Goal: Task Accomplishment & Management: Manage account settings

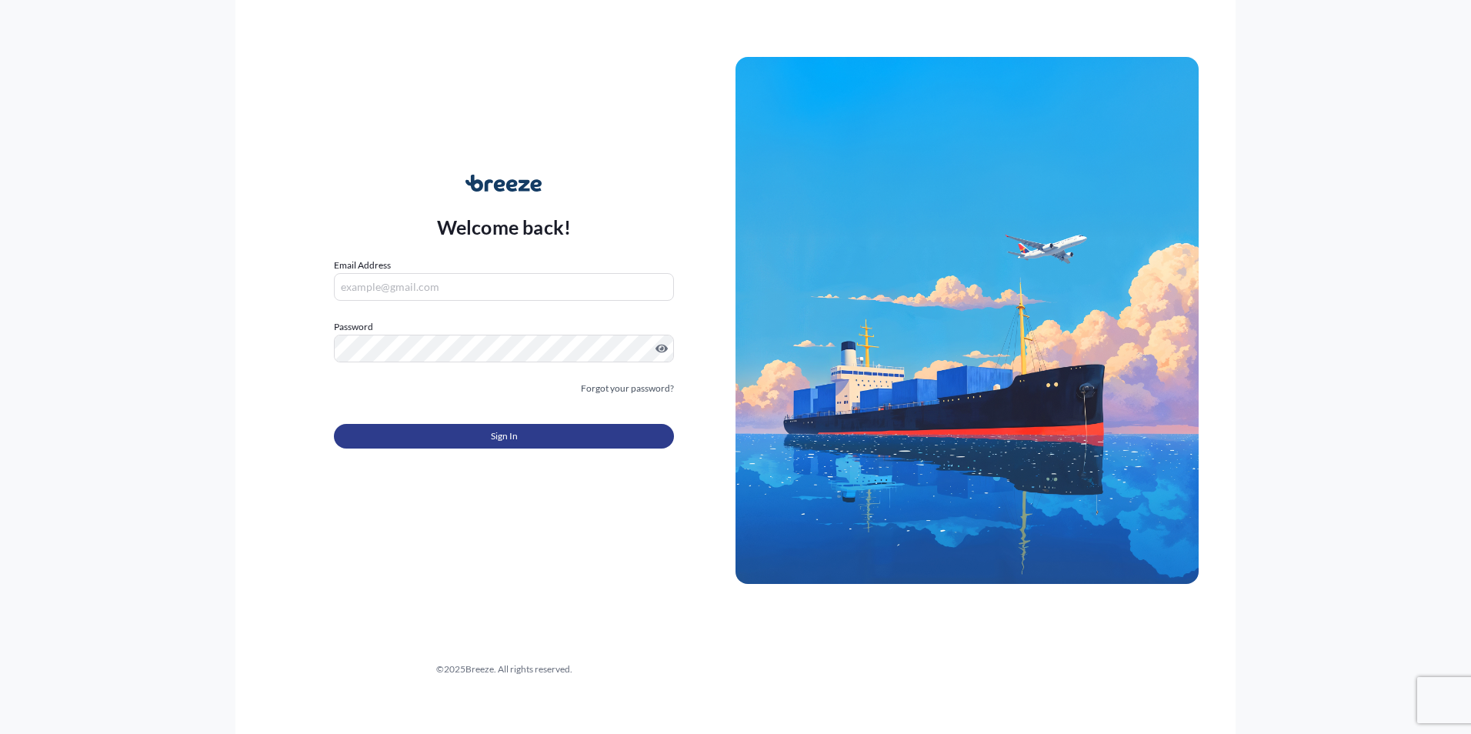
type input "[PERSON_NAME][EMAIL_ADDRESS][PERSON_NAME][DOMAIN_NAME]"
click at [489, 436] on button "Sign In" at bounding box center [504, 436] width 340 height 25
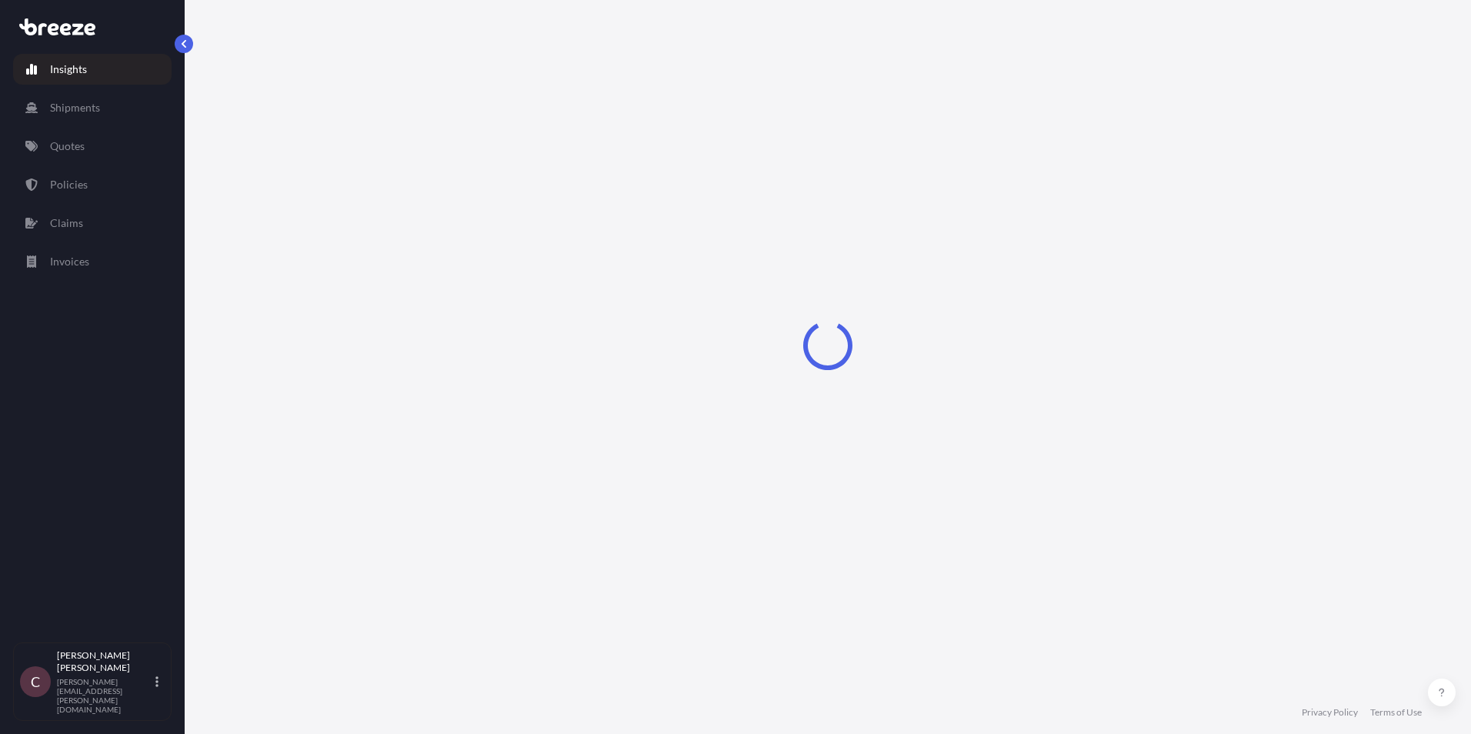
select select "2025"
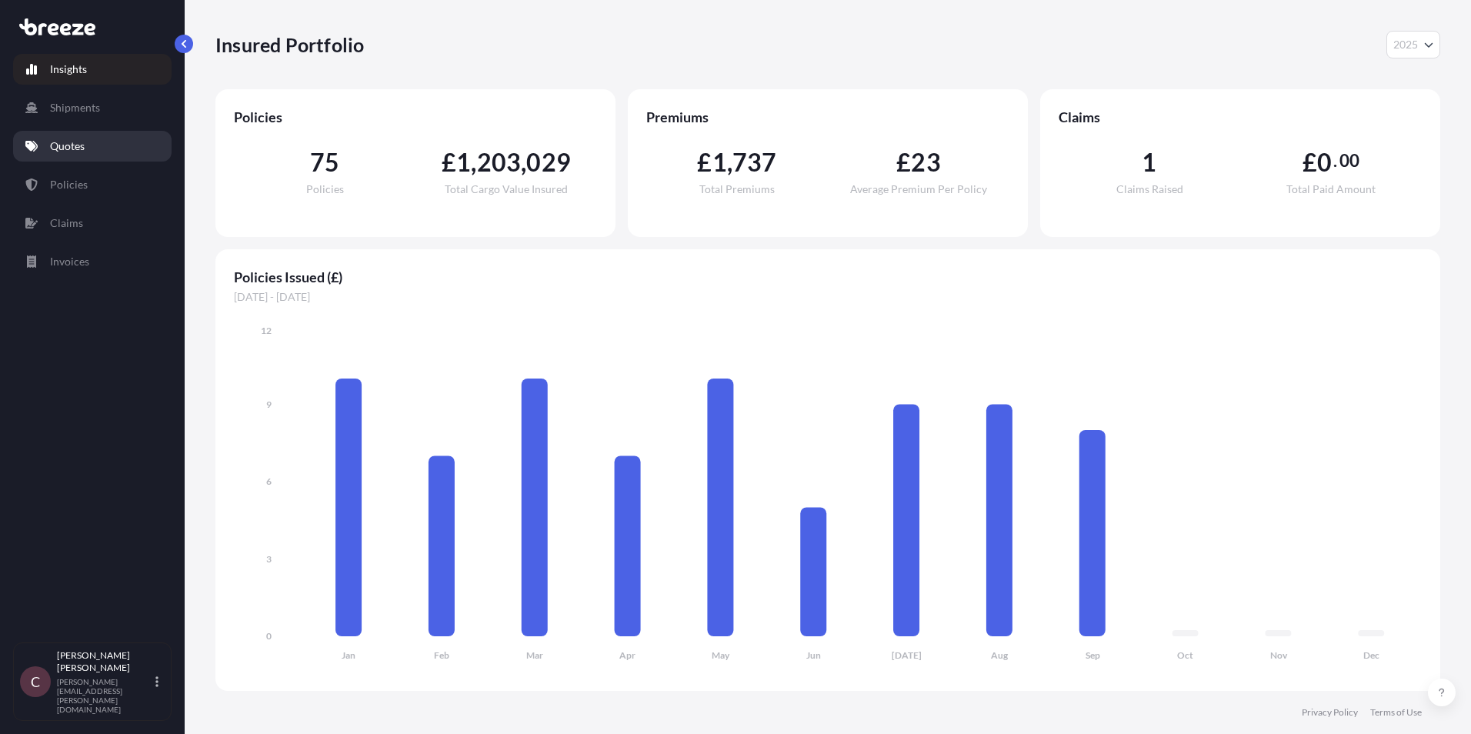
click at [72, 150] on p "Quotes" at bounding box center [67, 146] width 35 height 15
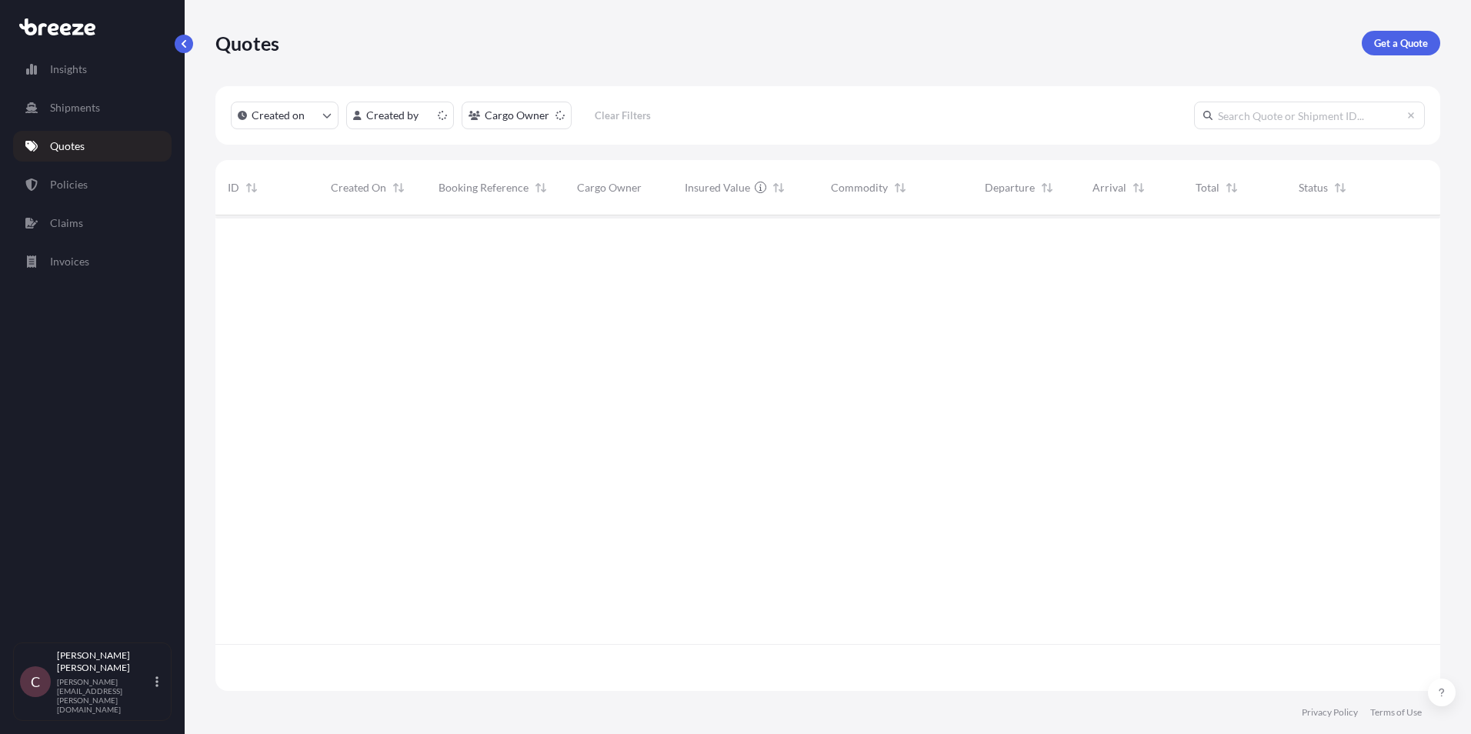
scroll to position [473, 1214]
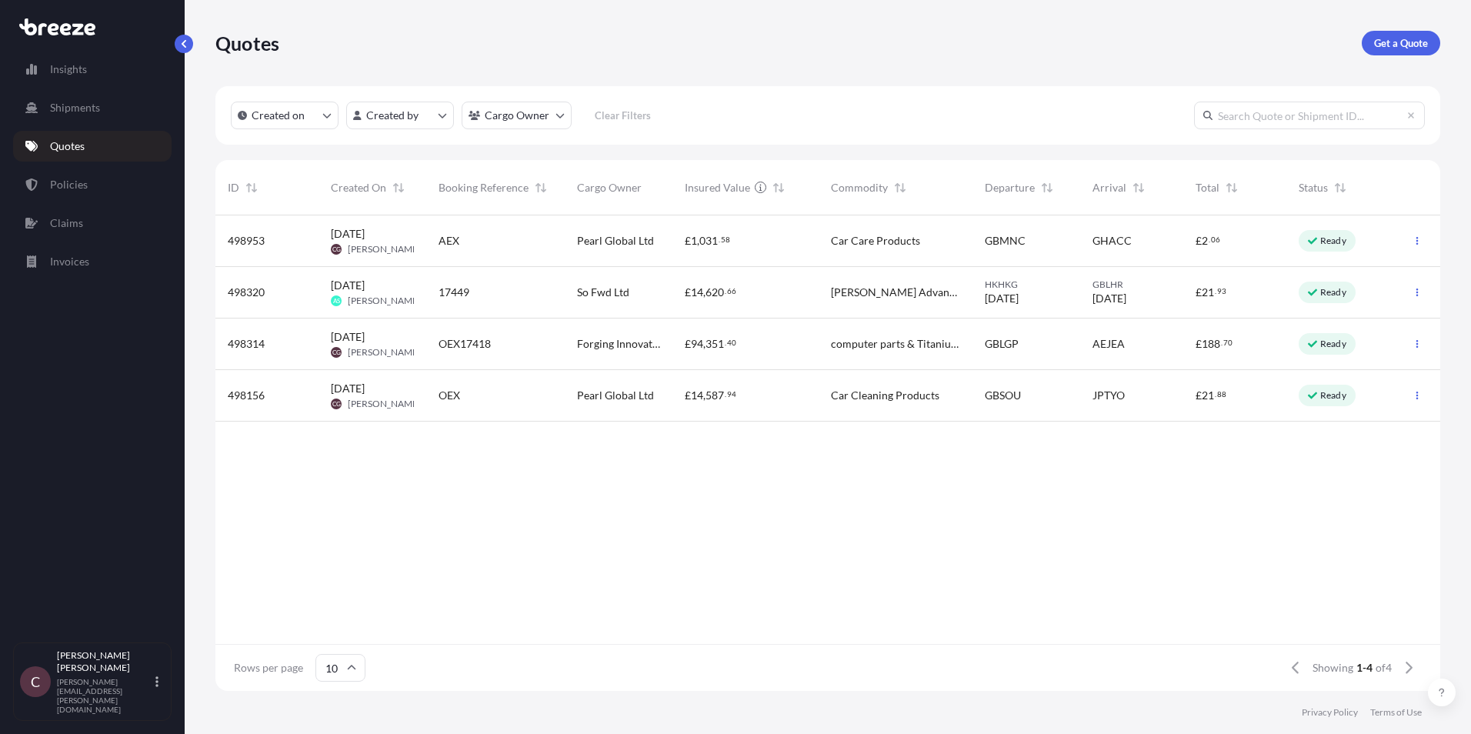
click at [249, 342] on span "498314" at bounding box center [246, 343] width 37 height 15
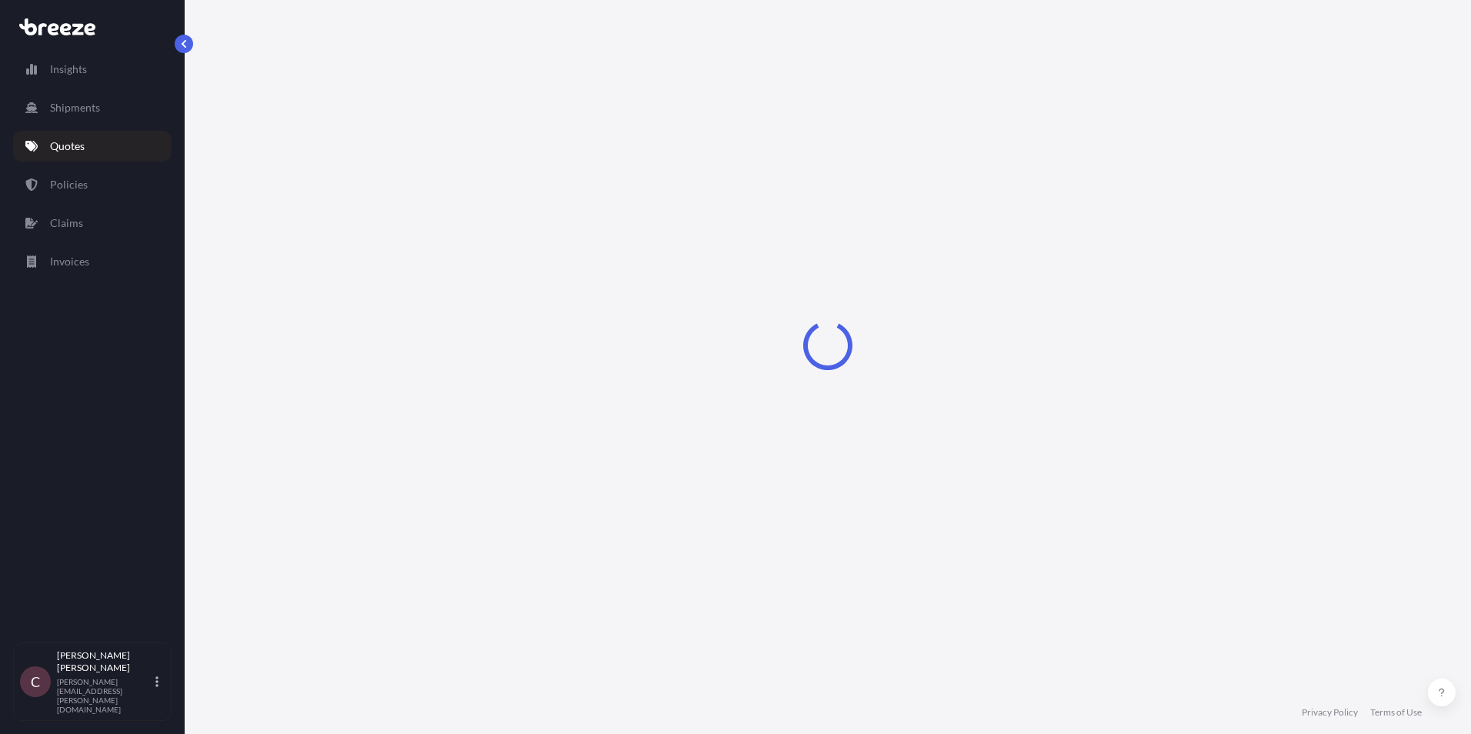
select select "Road"
select select "Sea"
select select "Road"
select select "2"
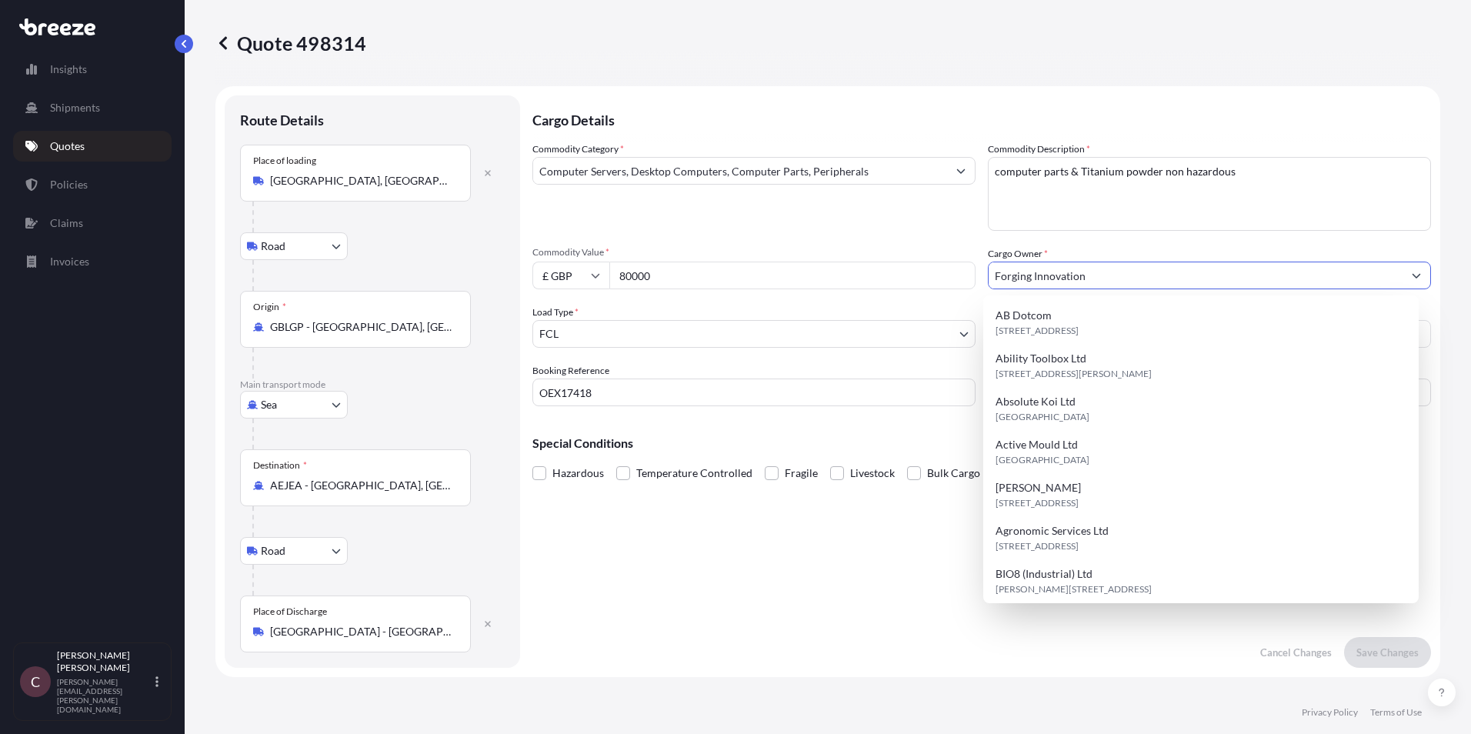
click at [989, 275] on input "Forging Innovation" at bounding box center [1196, 276] width 414 height 28
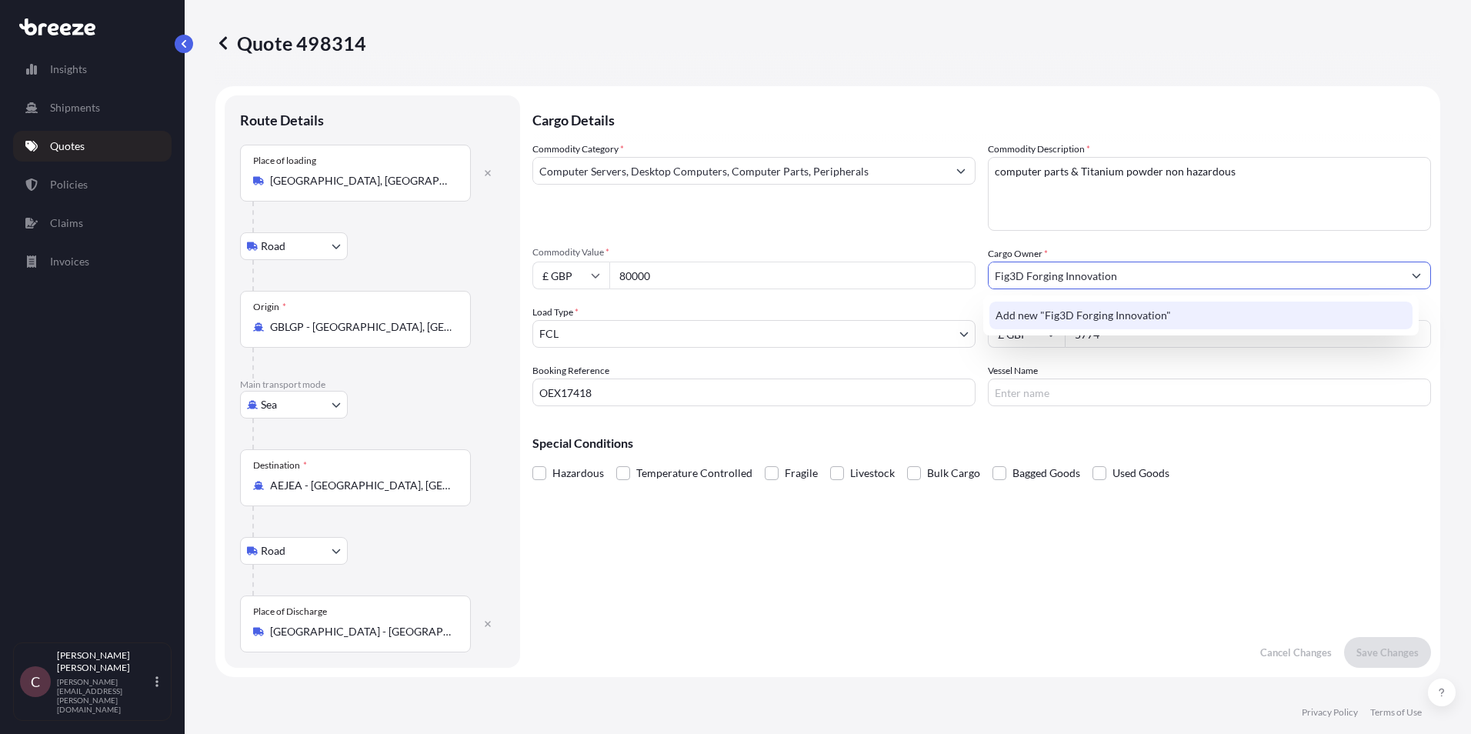
click at [1088, 316] on span "Add new "Fig3D Forging Innovation"" at bounding box center [1083, 315] width 175 height 15
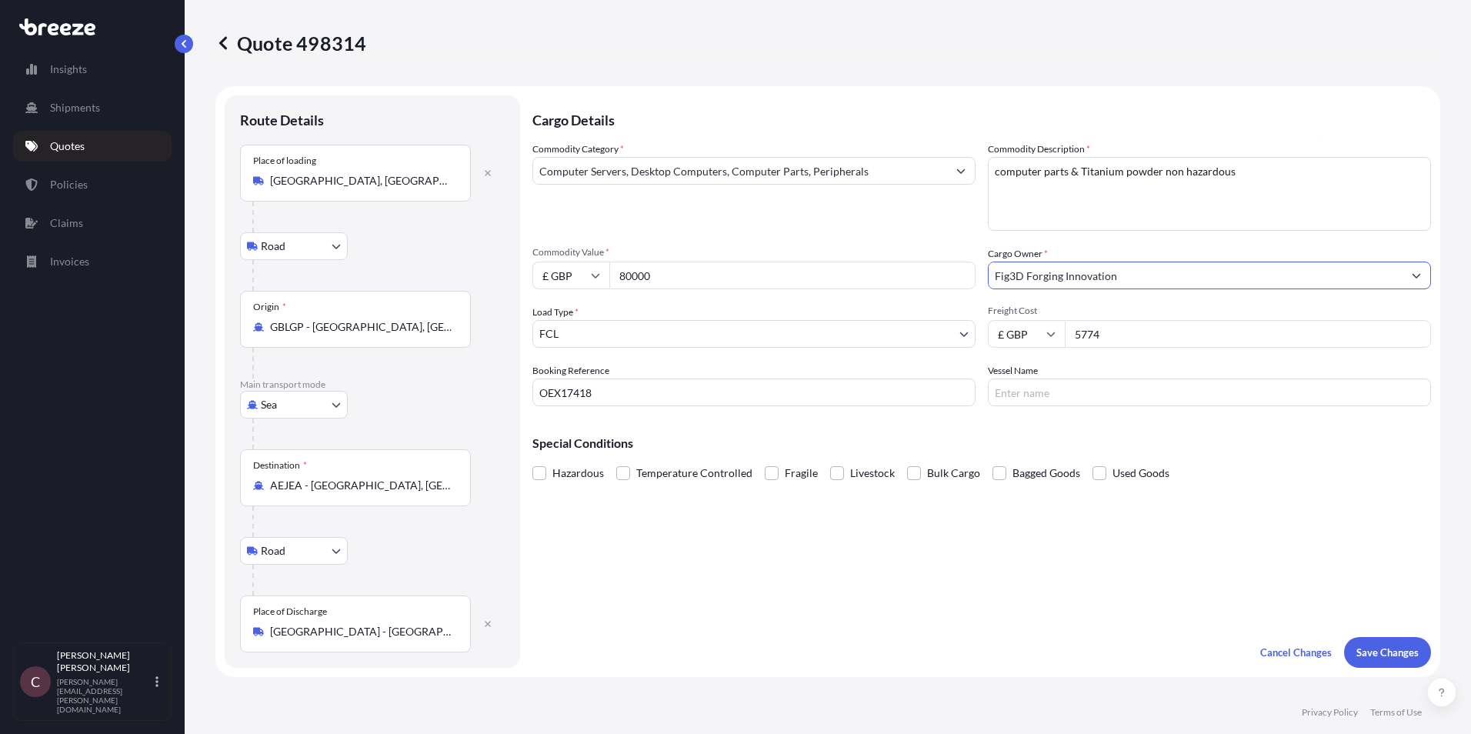
type input "Fig3D Forging Innovation"
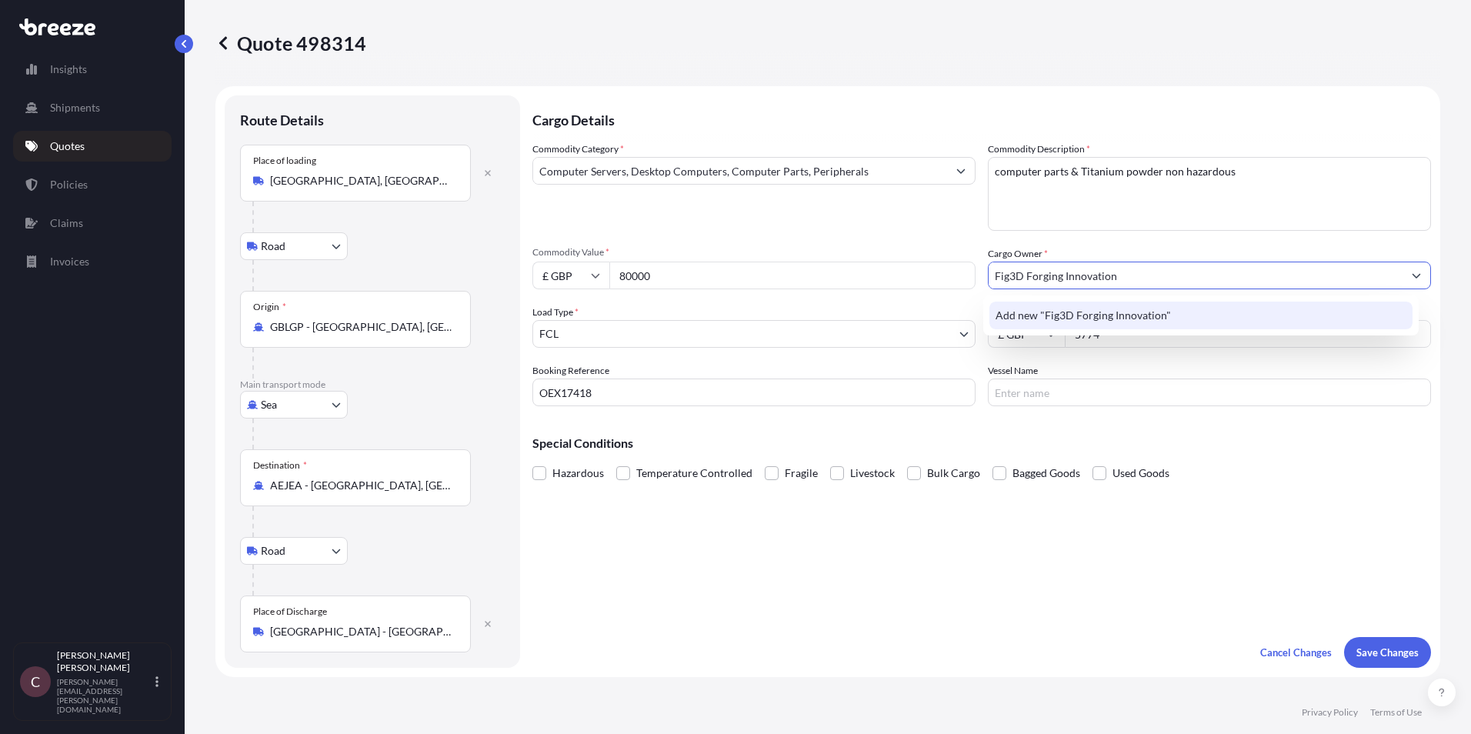
click at [1146, 318] on span "Add new "Fig3D Forging Innovation"" at bounding box center [1083, 315] width 175 height 15
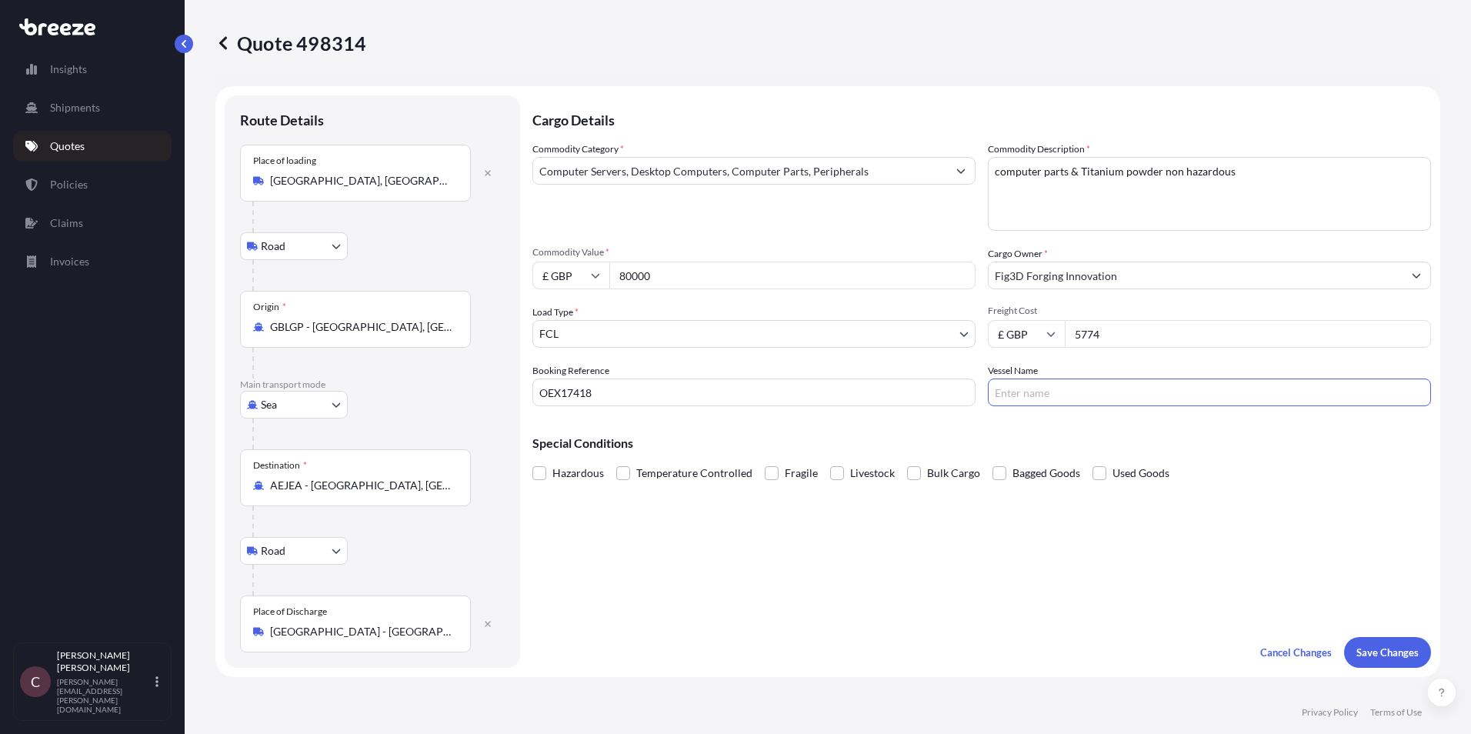
click at [1082, 392] on input "Vessel Name" at bounding box center [1209, 393] width 443 height 28
click at [1072, 396] on input "Vessel Name" at bounding box center [1209, 393] width 443 height 28
type input "MSC Jersey WM533R"
click at [1368, 655] on p "Save Changes" at bounding box center [1388, 652] width 62 height 15
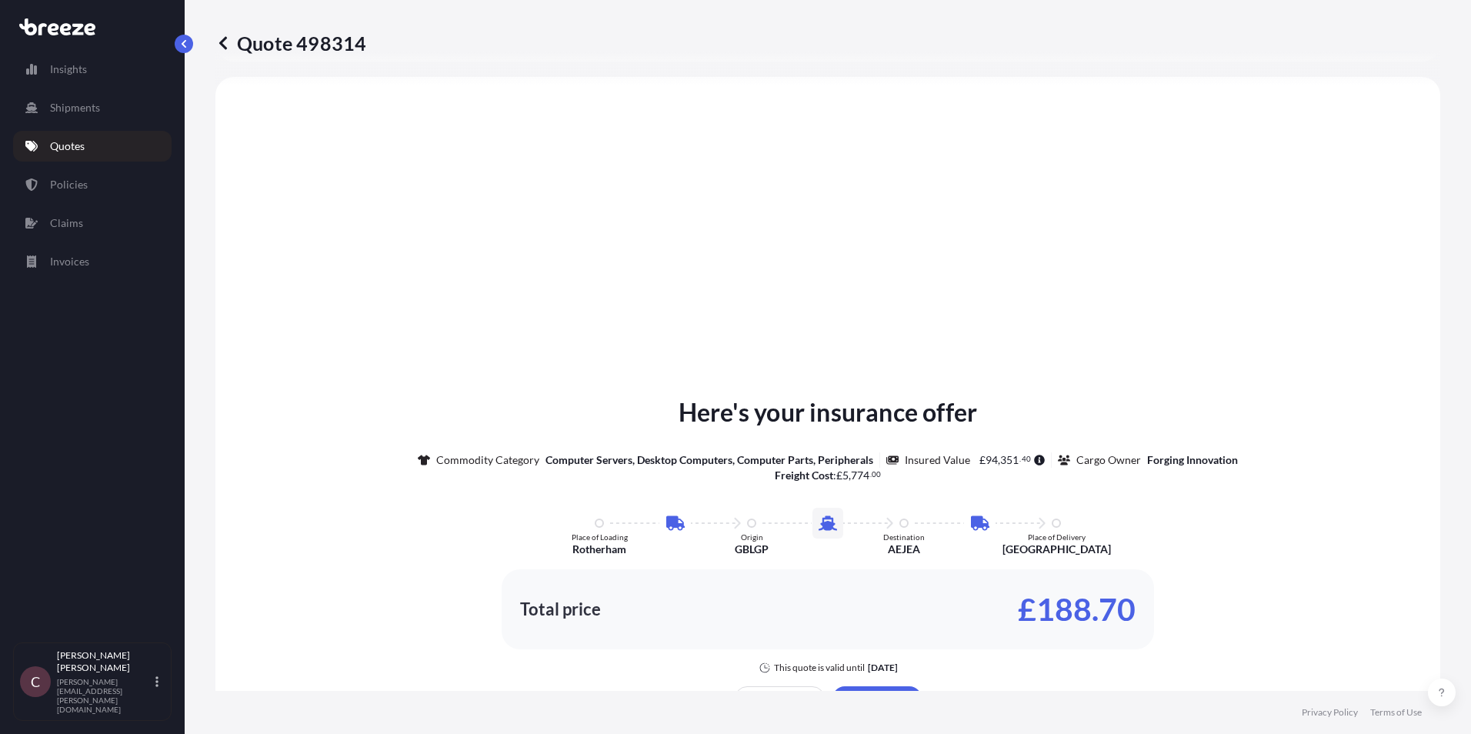
select select "Road"
select select "Sea"
select select "Road"
select select "2"
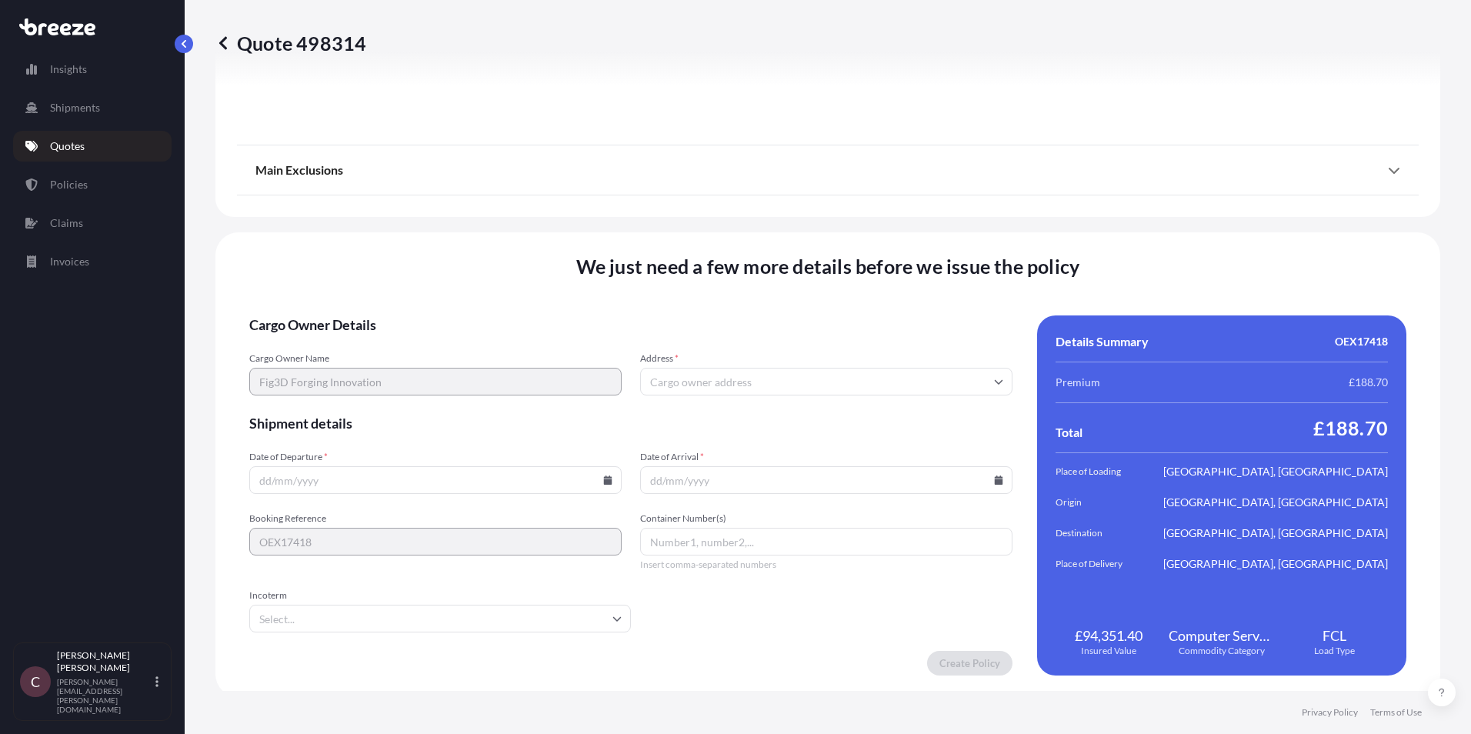
scroll to position [2013, 0]
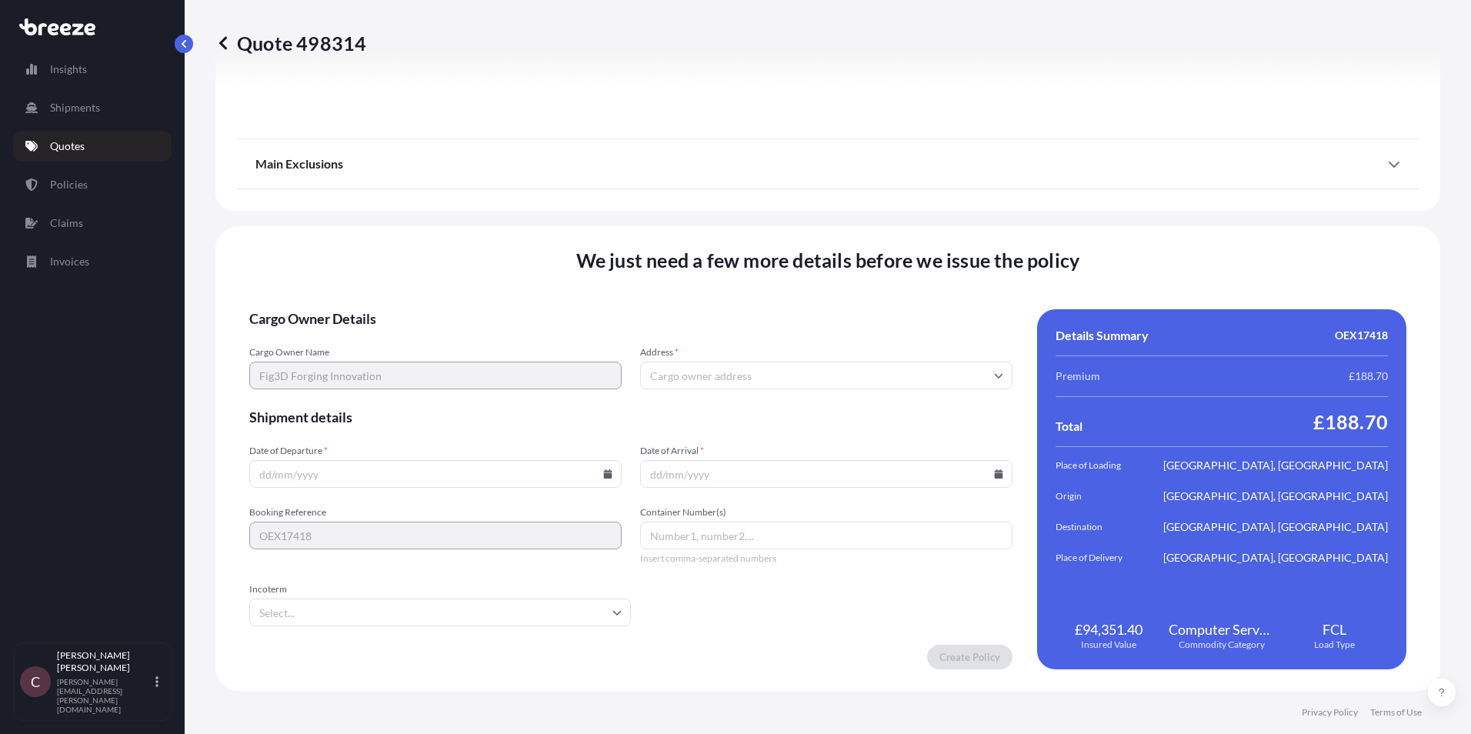
click at [388, 466] on input "Date of Departure *" at bounding box center [435, 474] width 372 height 28
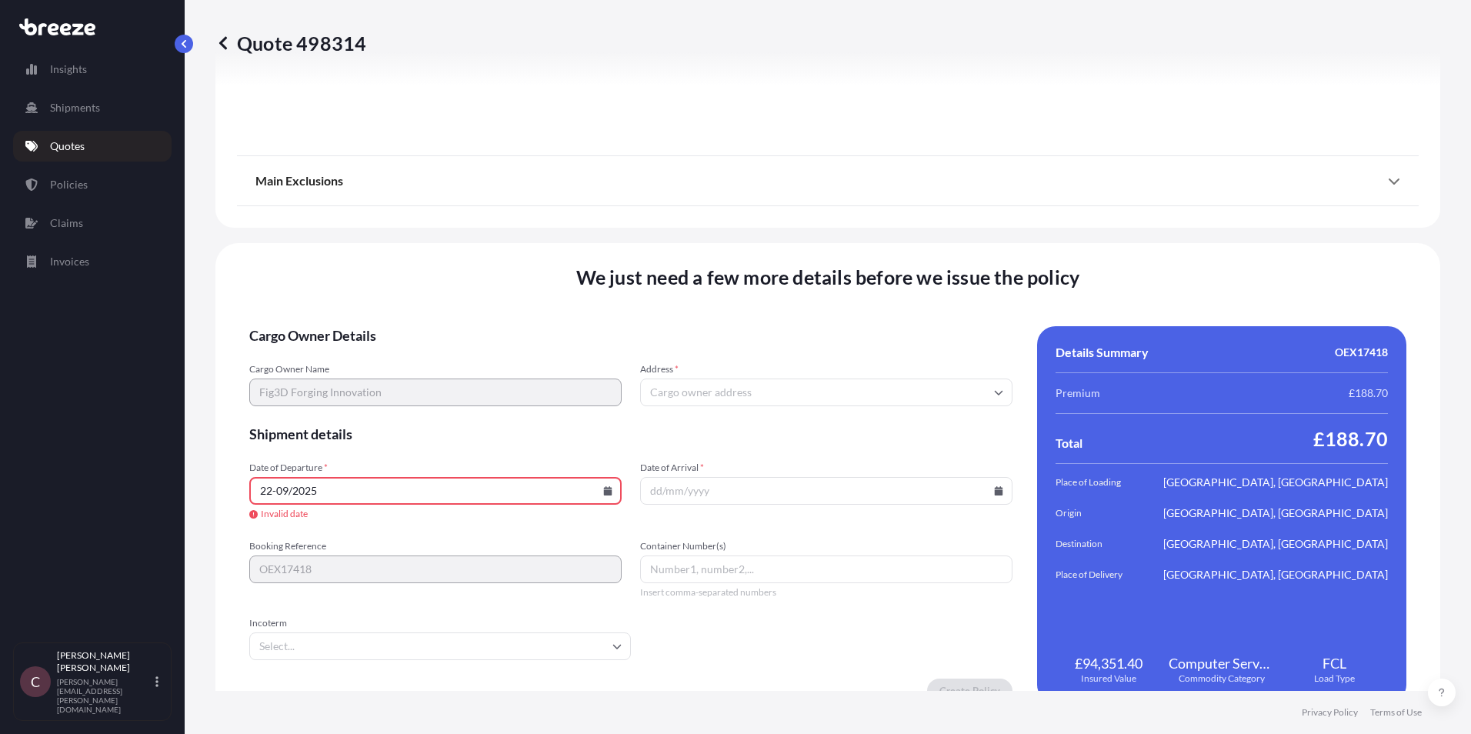
click at [276, 490] on input "22-09/2025" at bounding box center [435, 491] width 372 height 28
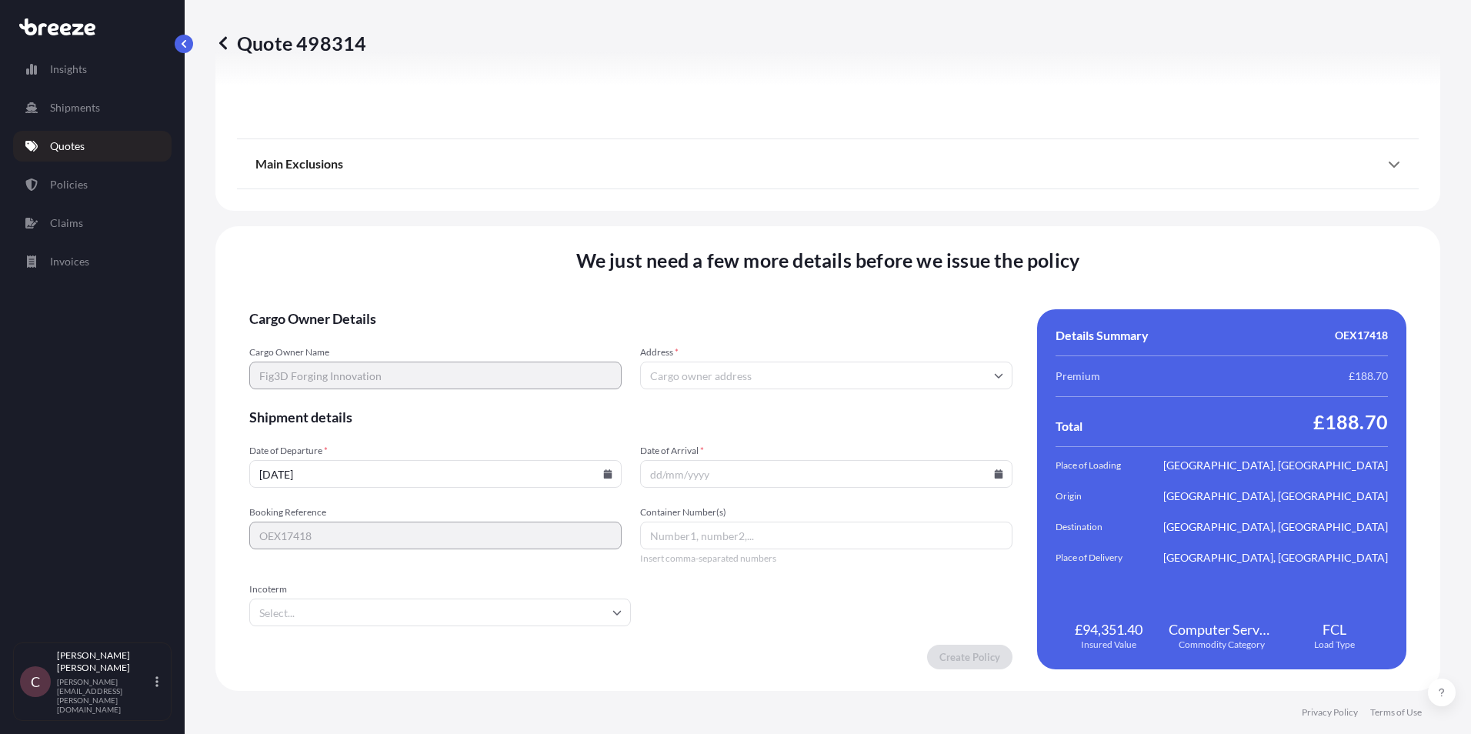
type input "[DATE]"
click at [813, 376] on input "Address *" at bounding box center [826, 376] width 372 height 28
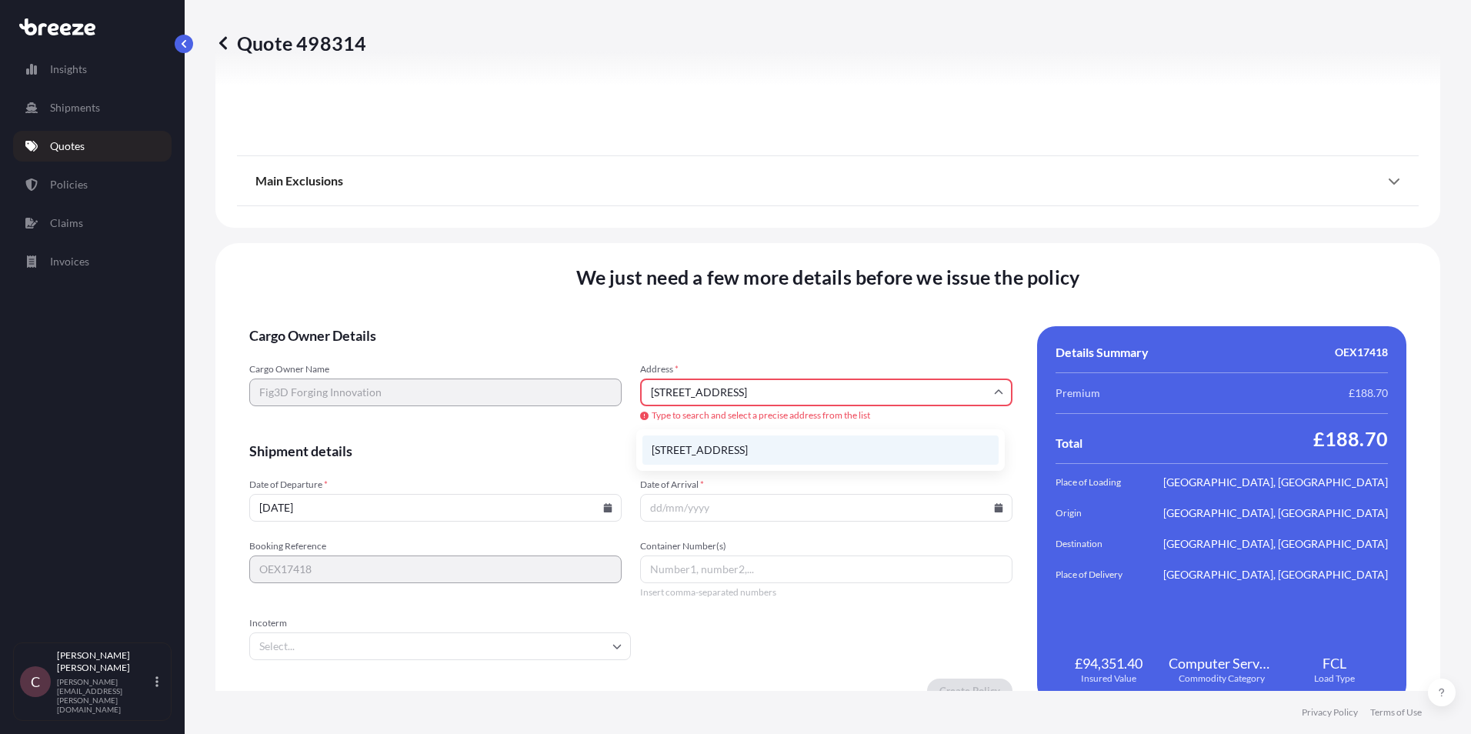
click at [780, 450] on li "[STREET_ADDRESS]" at bounding box center [821, 450] width 356 height 29
type input "[STREET_ADDRESS]"
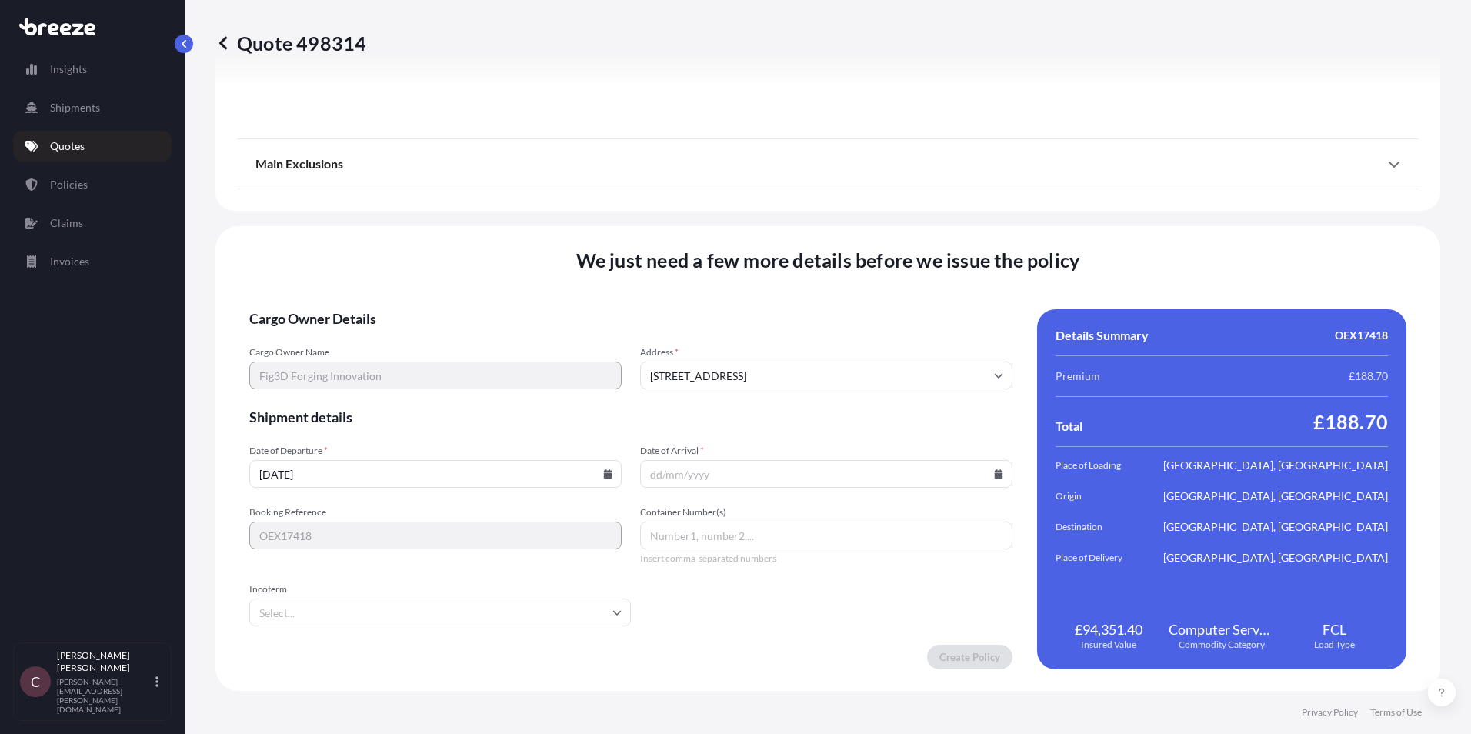
click at [995, 478] on icon at bounding box center [999, 473] width 8 height 9
click at [753, 223] on button at bounding box center [741, 235] width 25 height 25
click at [880, 282] on button "1" at bounding box center [867, 277] width 25 height 25
type input "[DATE]"
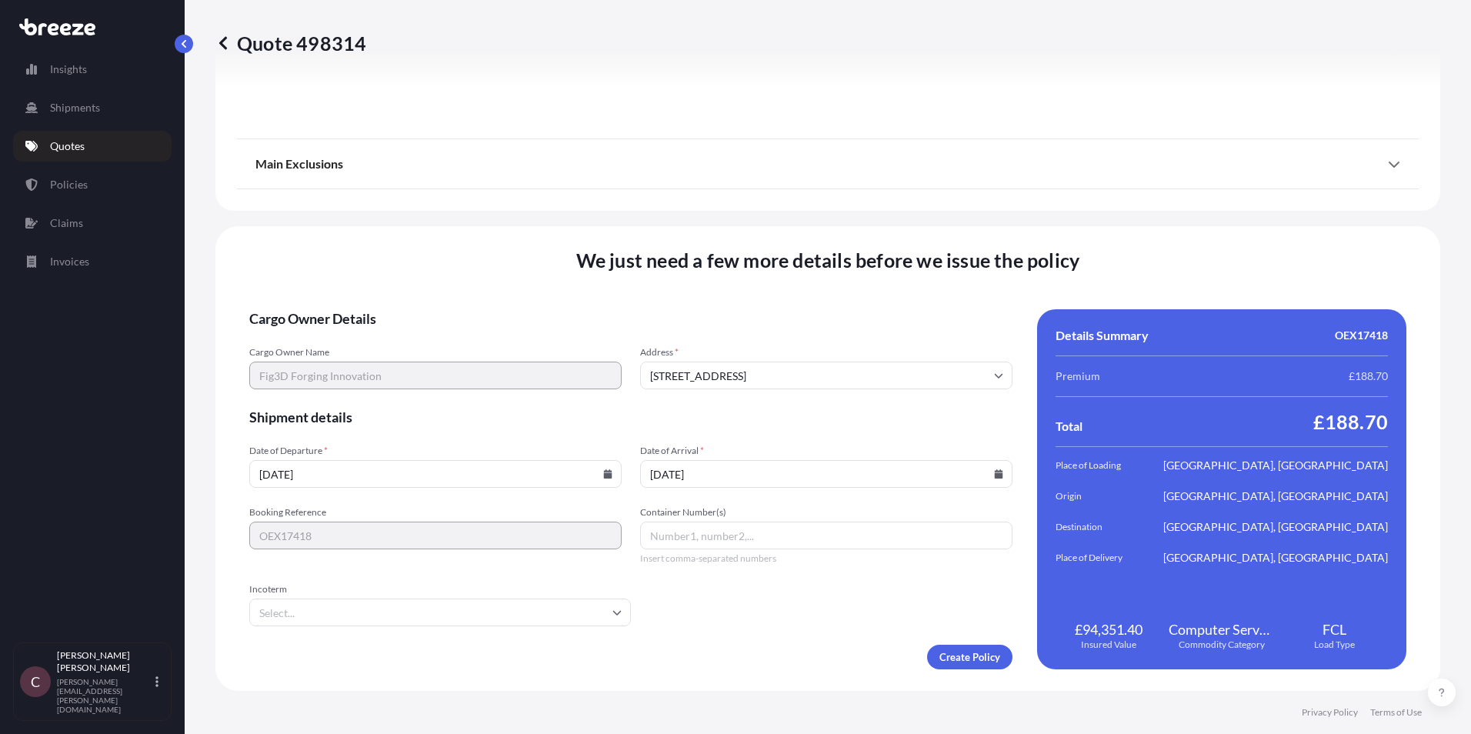
click at [771, 534] on input "Container Number(s)" at bounding box center [826, 536] width 372 height 28
type input "MEDU7013229, TIIU4417471"
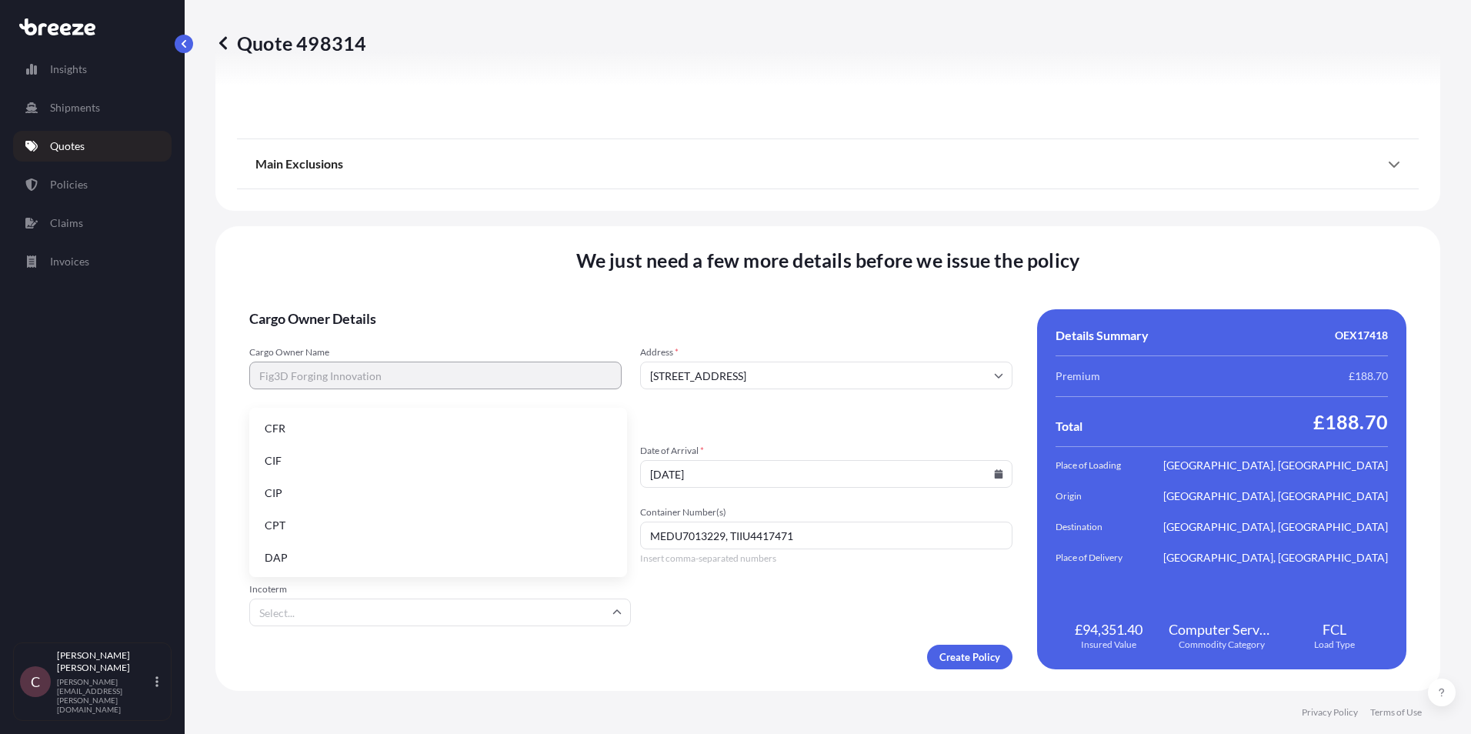
click at [558, 614] on input "Incoterm" at bounding box center [440, 613] width 382 height 28
click at [399, 486] on li "DAP" at bounding box center [438, 480] width 366 height 29
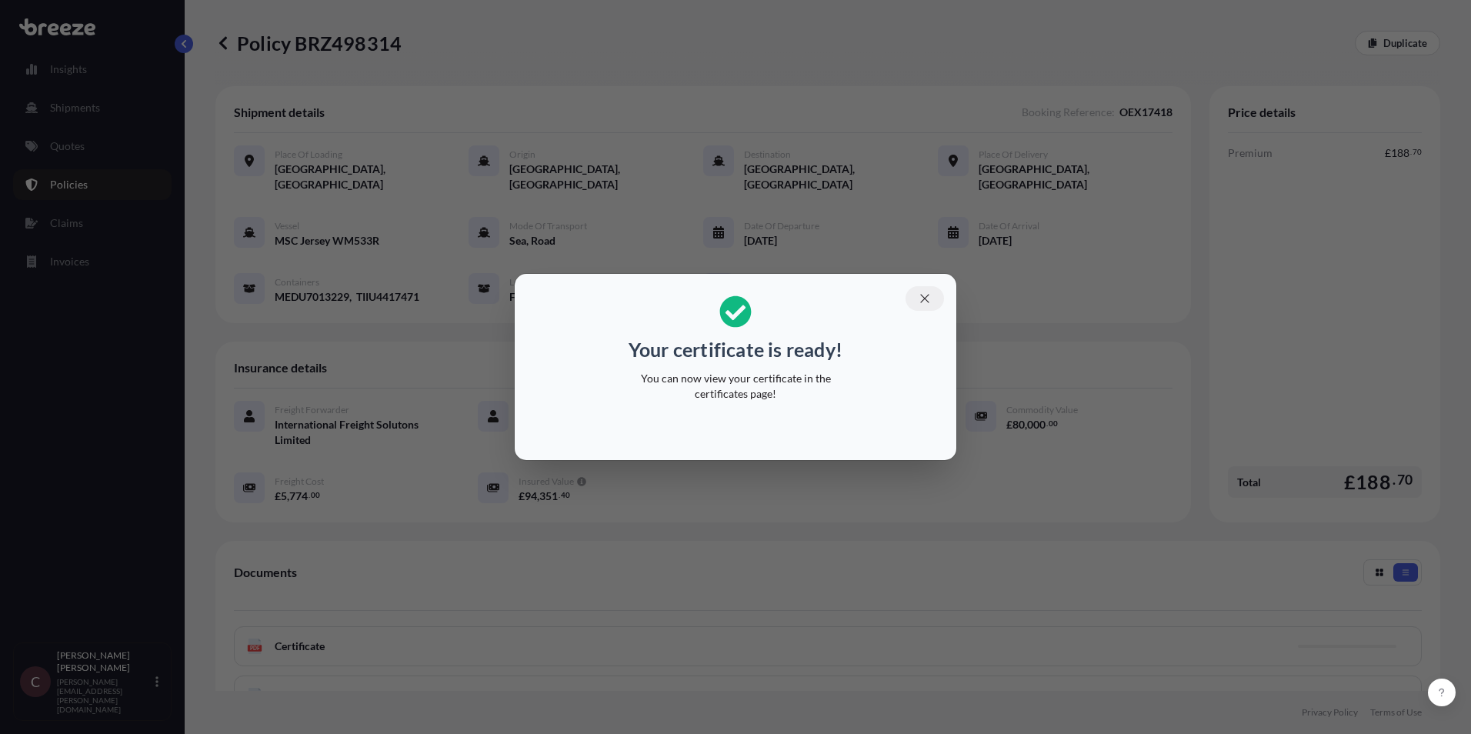
click at [929, 297] on icon "button" at bounding box center [925, 299] width 14 height 14
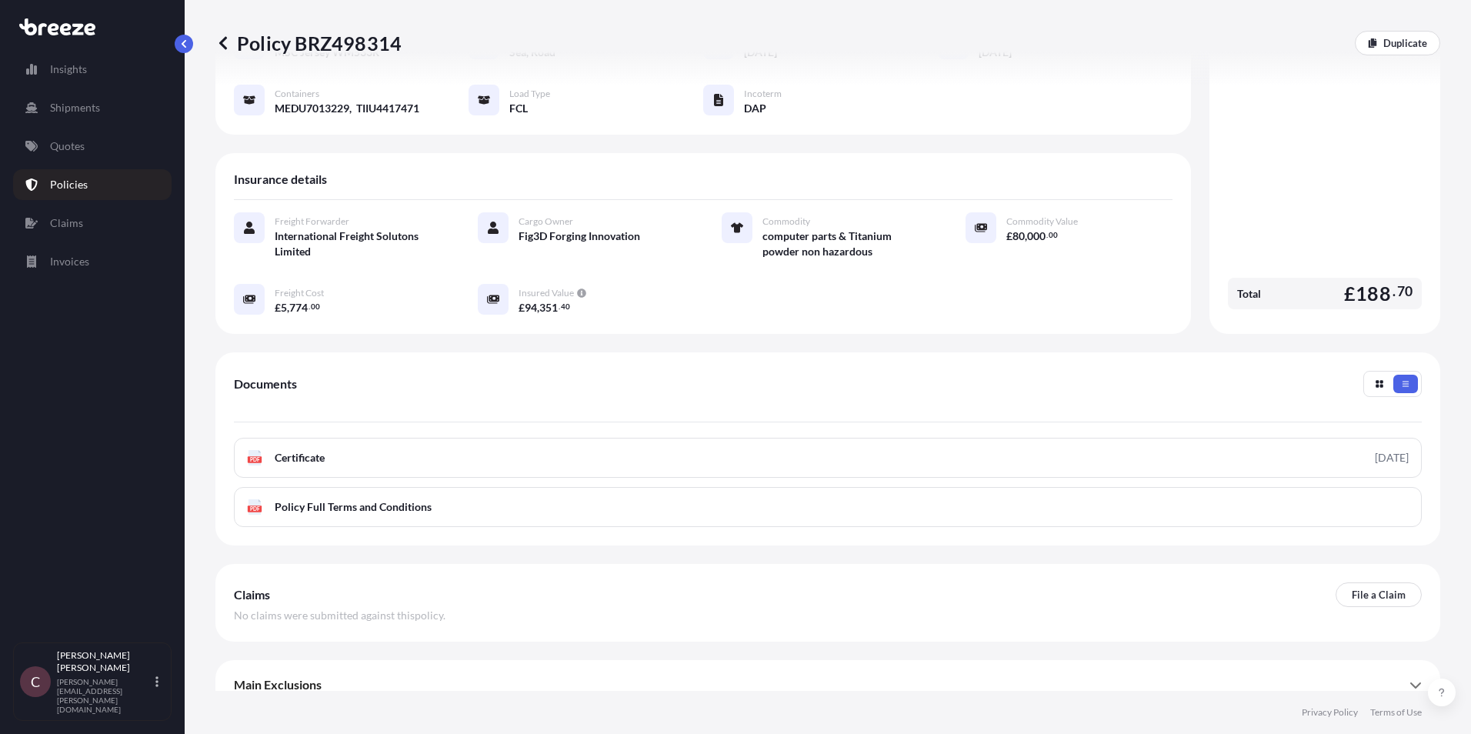
scroll to position [192, 0]
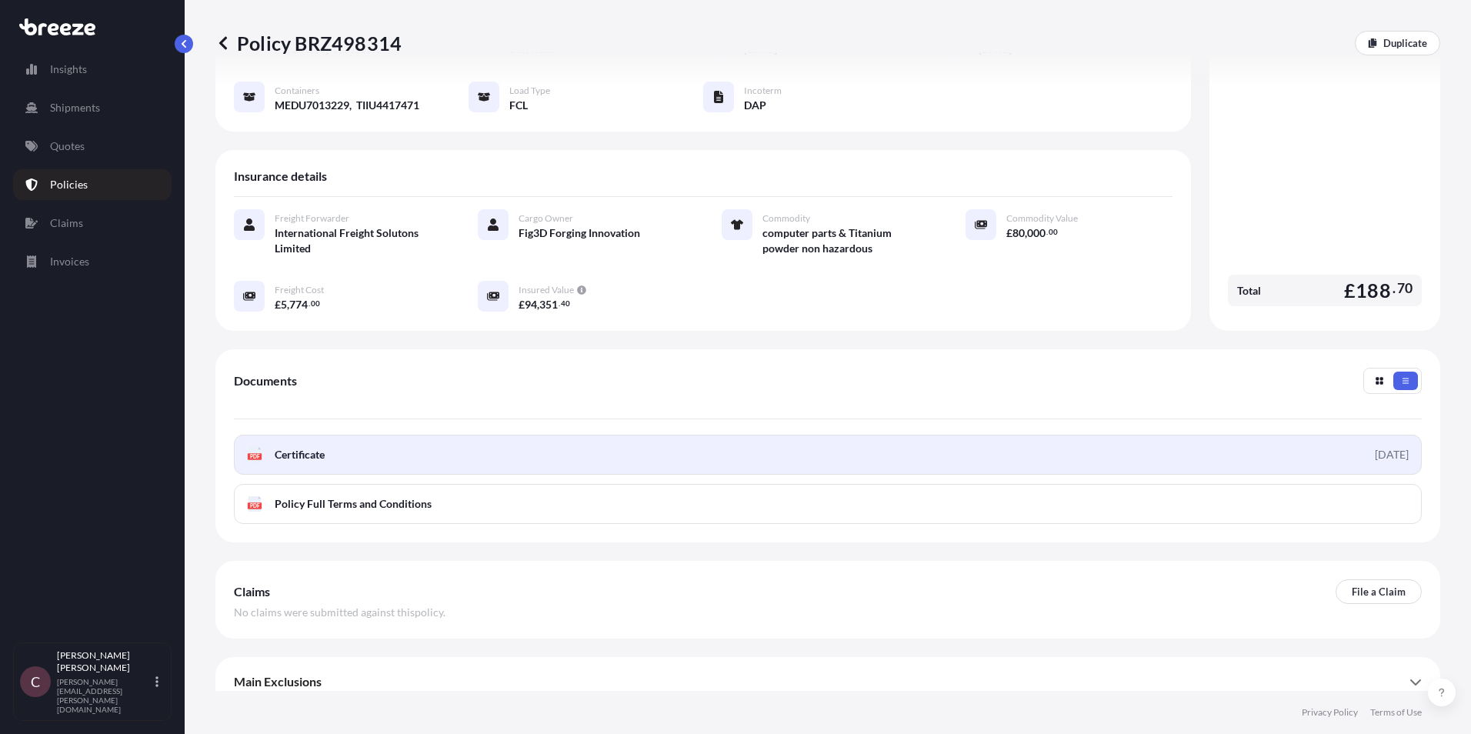
click at [346, 437] on link "PDF Certificate [DATE]" at bounding box center [828, 455] width 1188 height 40
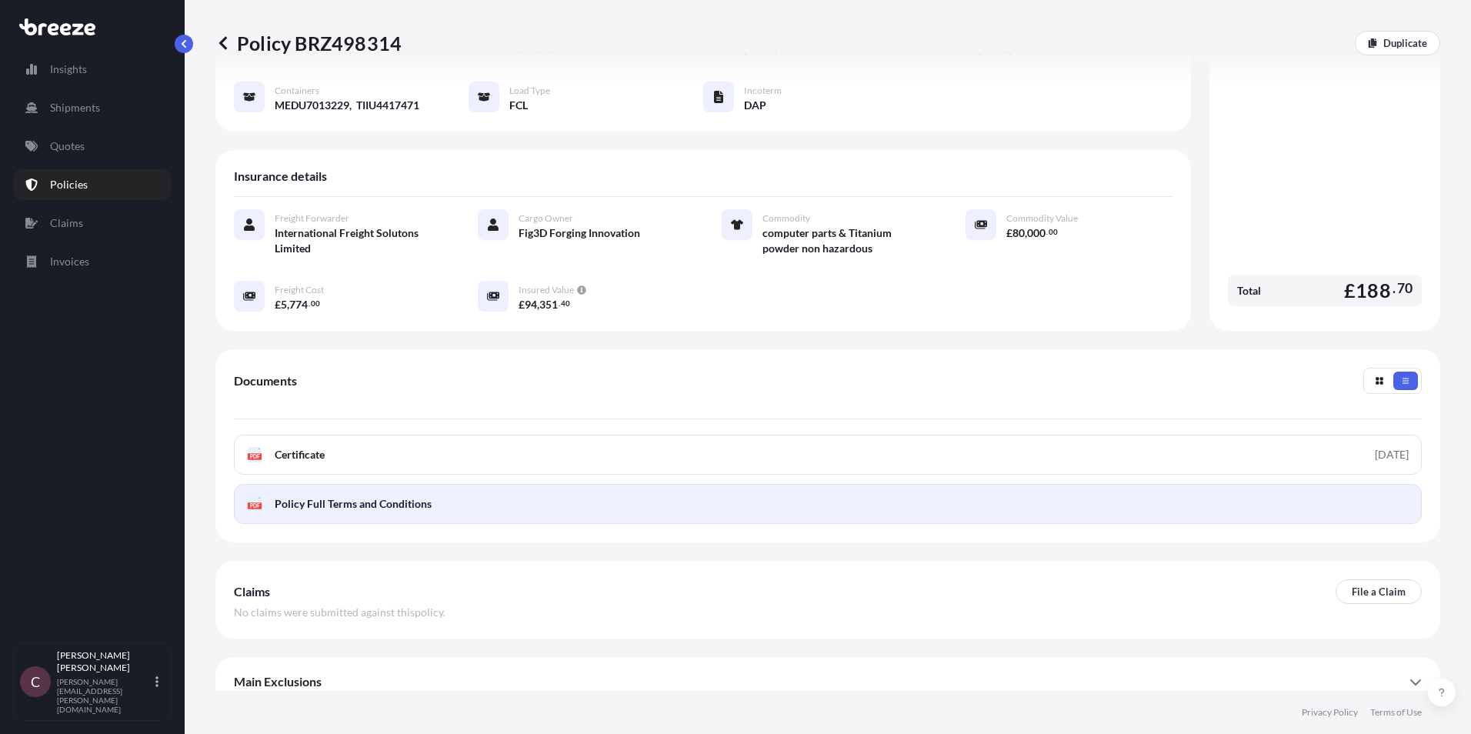
click at [323, 496] on span "Policy Full Terms and Conditions" at bounding box center [353, 503] width 157 height 15
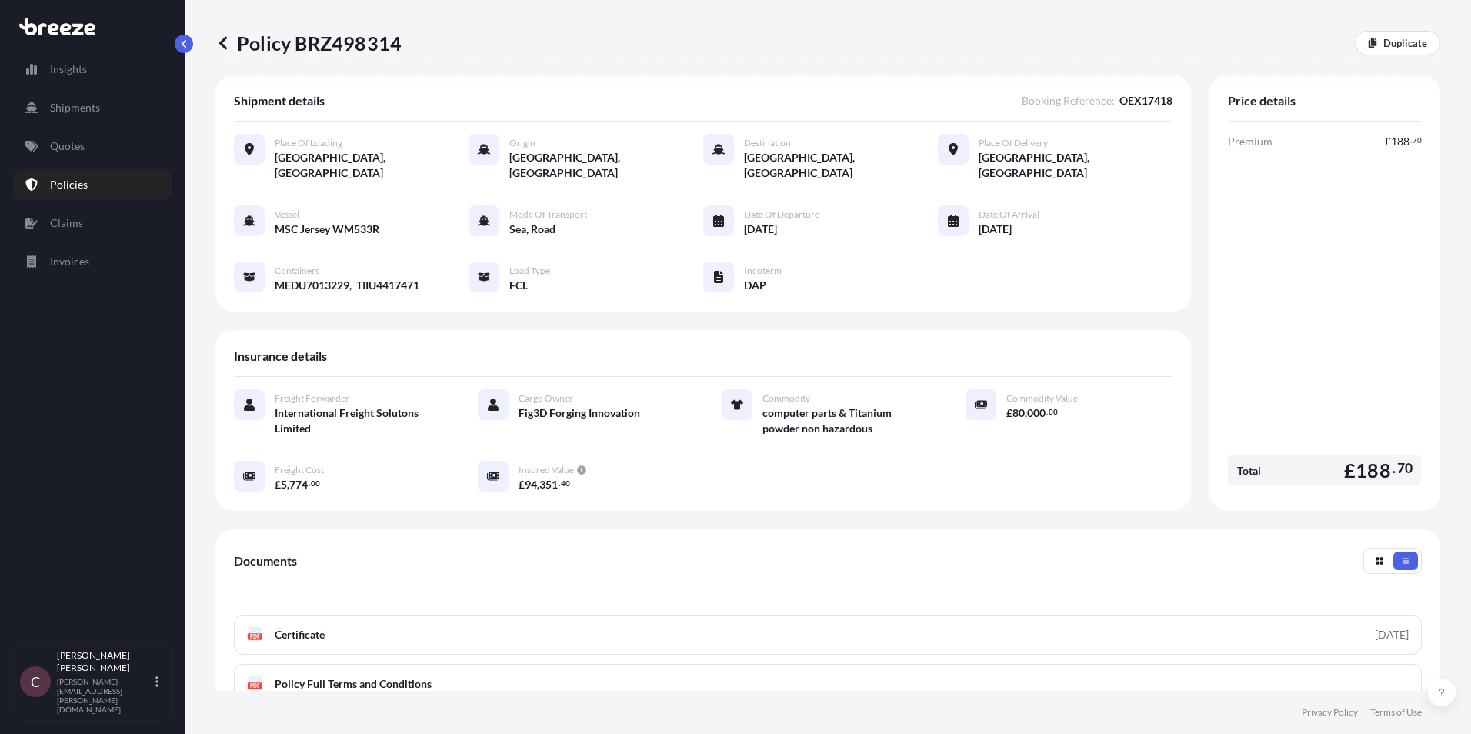
scroll to position [0, 0]
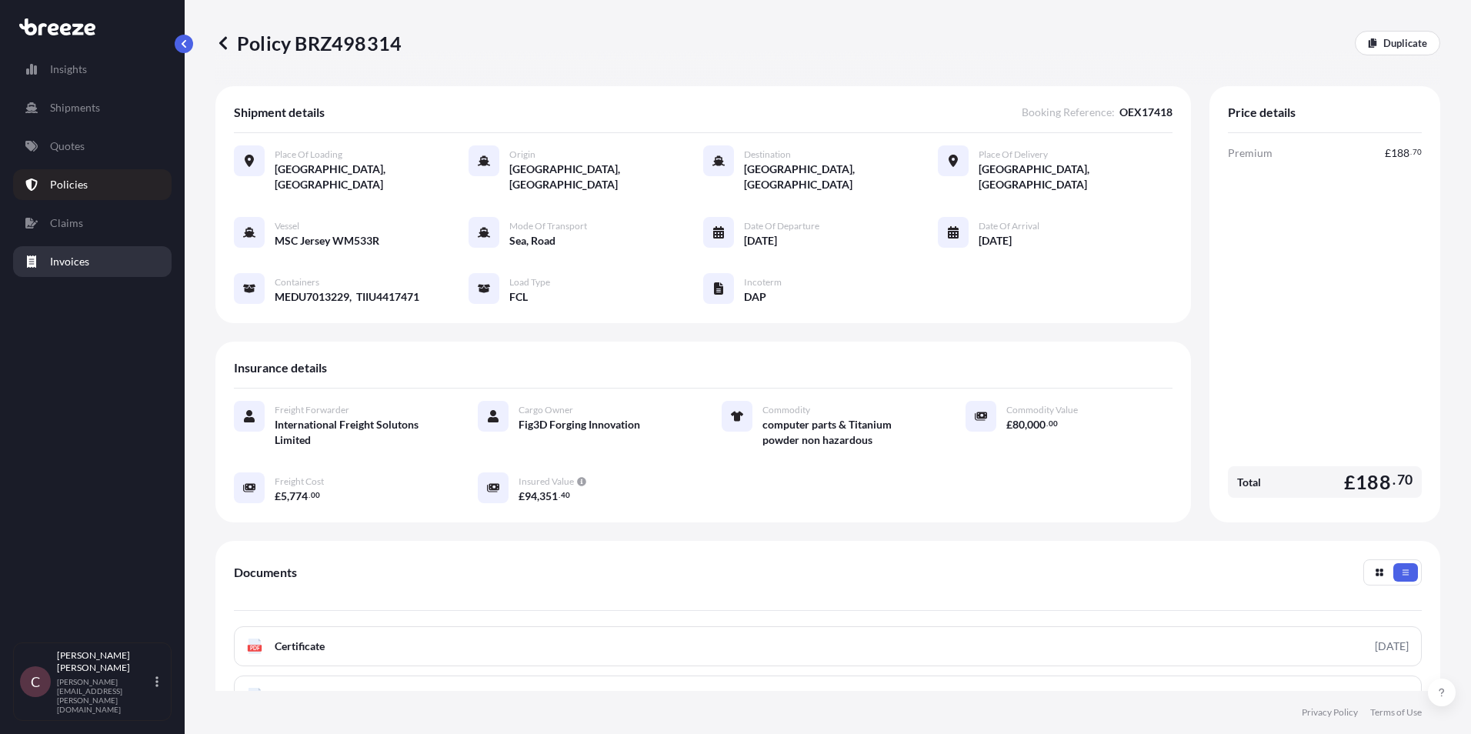
click at [88, 258] on p "Invoices" at bounding box center [69, 261] width 39 height 15
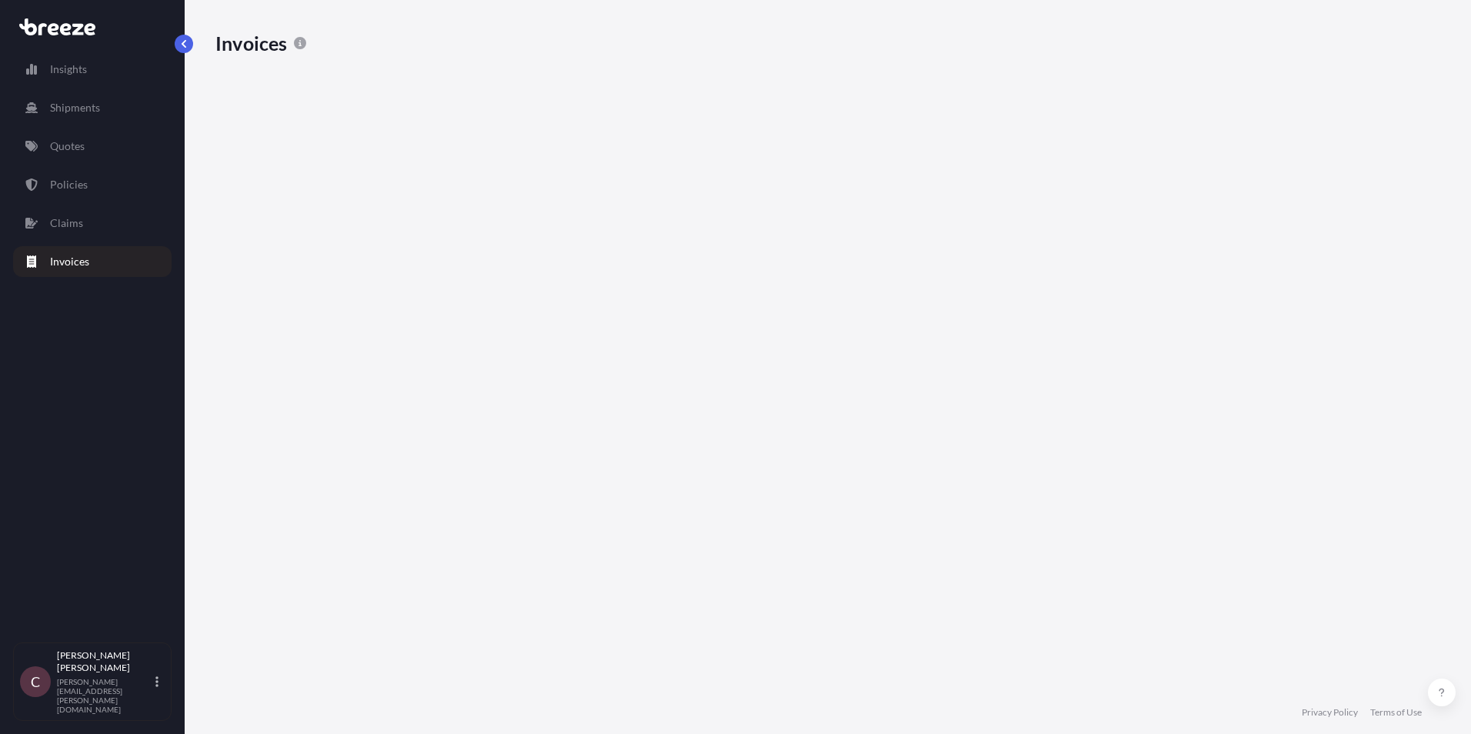
scroll to position [553, 1214]
